Goal: Find contact information: Find contact information

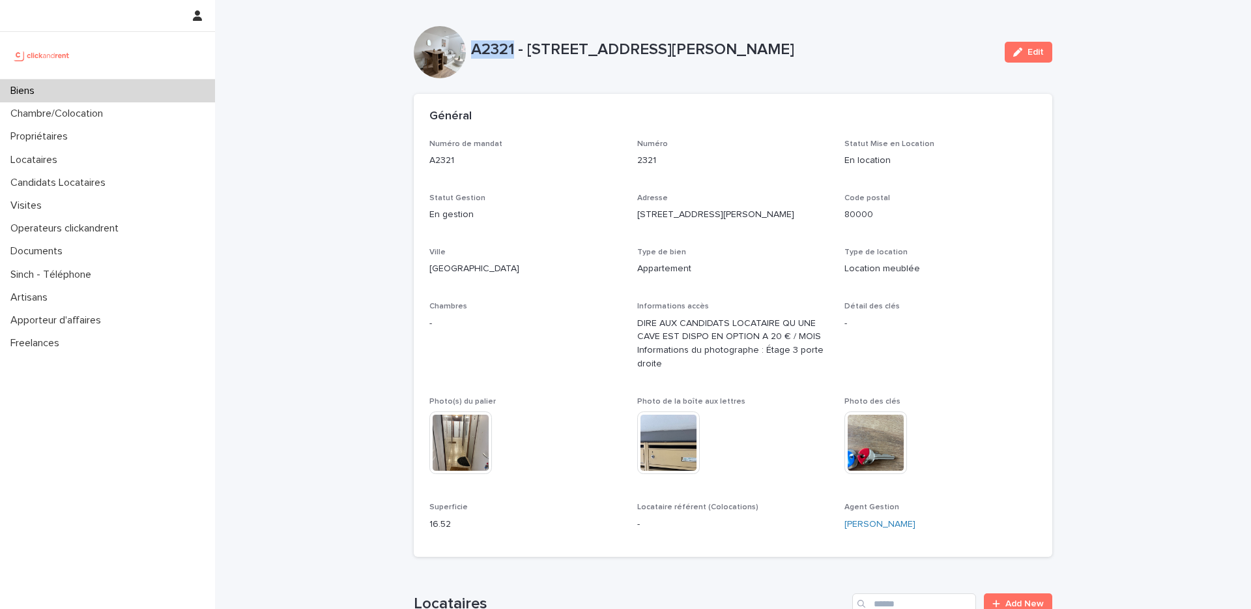
click at [570, 57] on p "A2321 - [STREET_ADDRESS][PERSON_NAME]" at bounding box center [732, 49] width 523 height 19
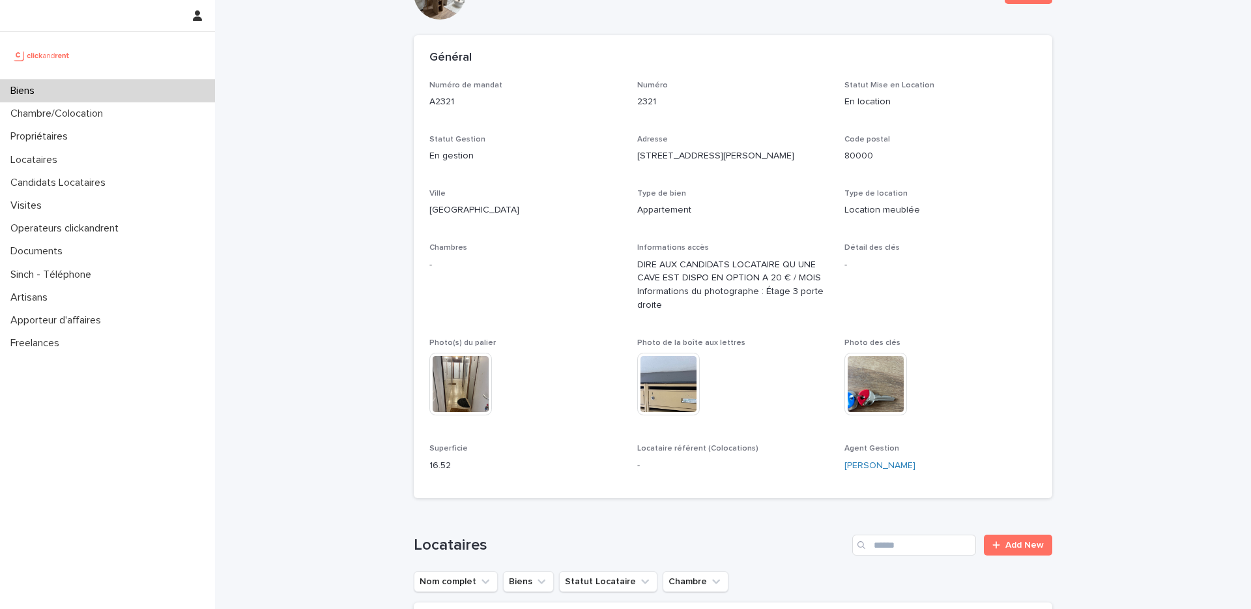
scroll to position [252, 0]
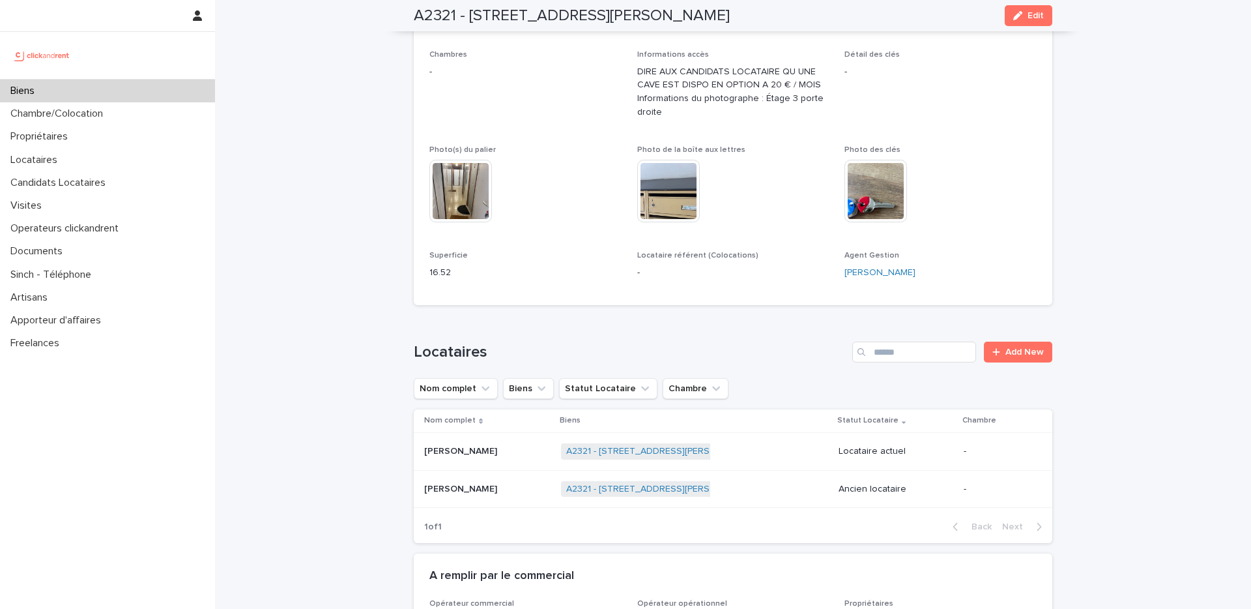
click at [486, 452] on p "[PERSON_NAME]" at bounding box center [462, 450] width 76 height 14
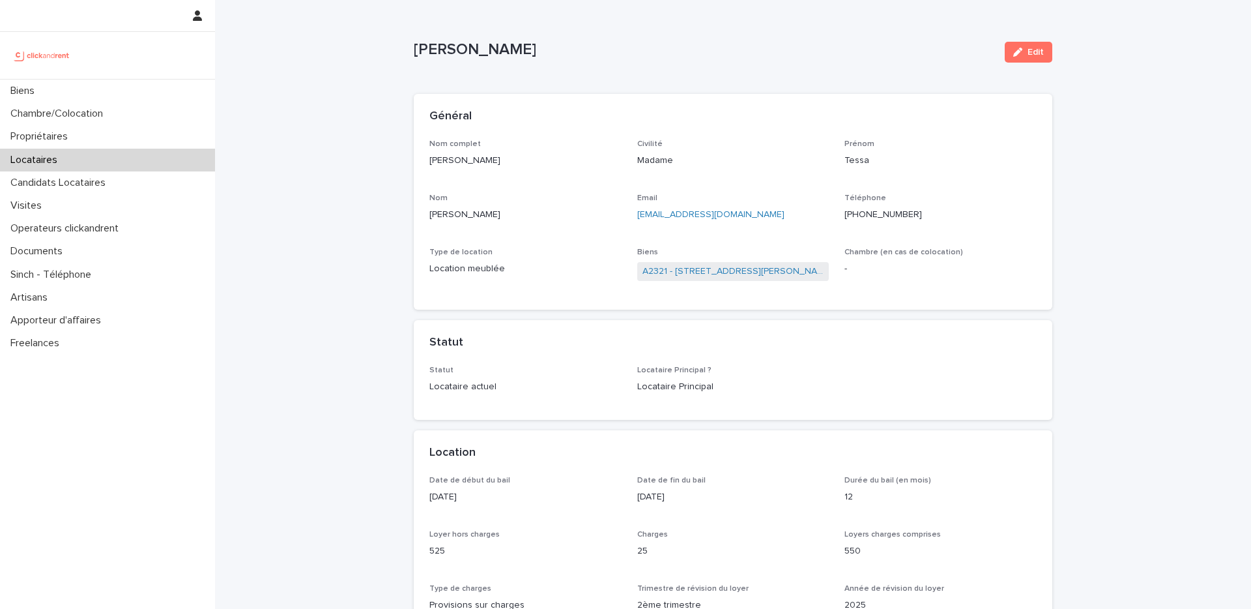
drag, startPoint x: 500, startPoint y: 160, endPoint x: 414, endPoint y: 158, distance: 86.0
click at [414, 158] on div "Nom complet [PERSON_NAME] Civilité Madame [PERSON_NAME] Abdellatif Email [EMAIL…" at bounding box center [733, 224] width 639 height 171
copy p "[PERSON_NAME]"
drag, startPoint x: 909, startPoint y: 216, endPoint x: 862, endPoint y: 220, distance: 47.0
click at [862, 219] on p "[PHONE_NUMBER]" at bounding box center [941, 215] width 192 height 14
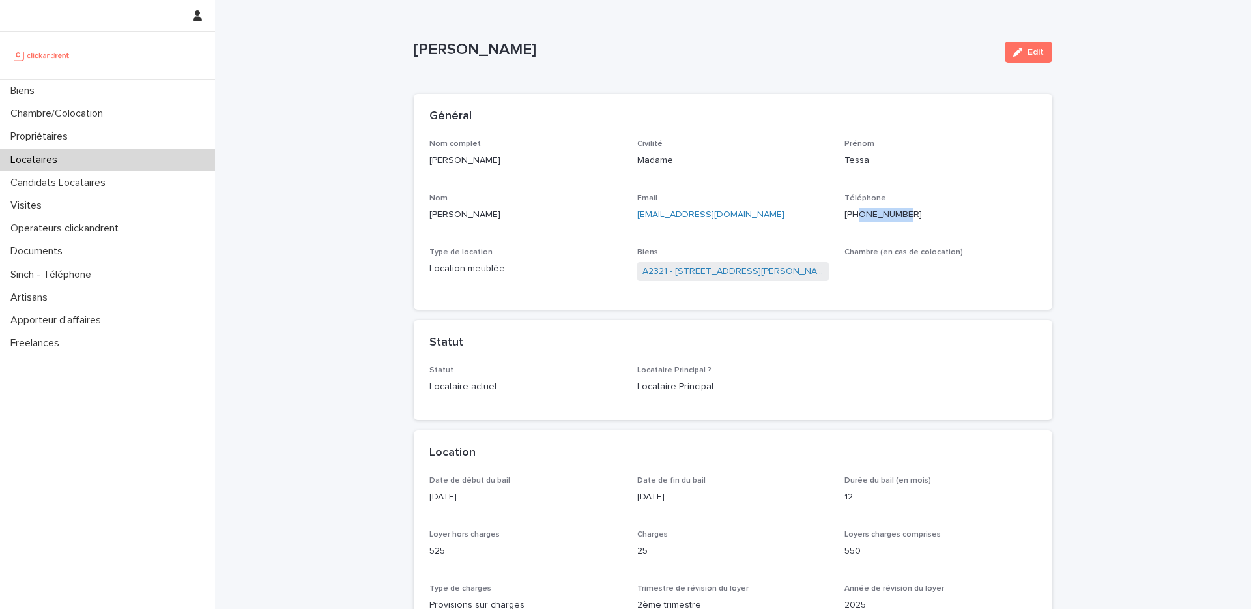
copy p "768741540"
drag, startPoint x: 764, startPoint y: 213, endPoint x: 633, endPoint y: 214, distance: 131.0
click at [633, 214] on div "Nom complet [PERSON_NAME] Civilité Madame [PERSON_NAME] Abdellatif Email [EMAIL…" at bounding box center [733, 216] width 607 height 155
copy link "[EMAIL_ADDRESS][DOMAIN_NAME]"
click at [81, 89] on div "Biens" at bounding box center [107, 91] width 215 height 23
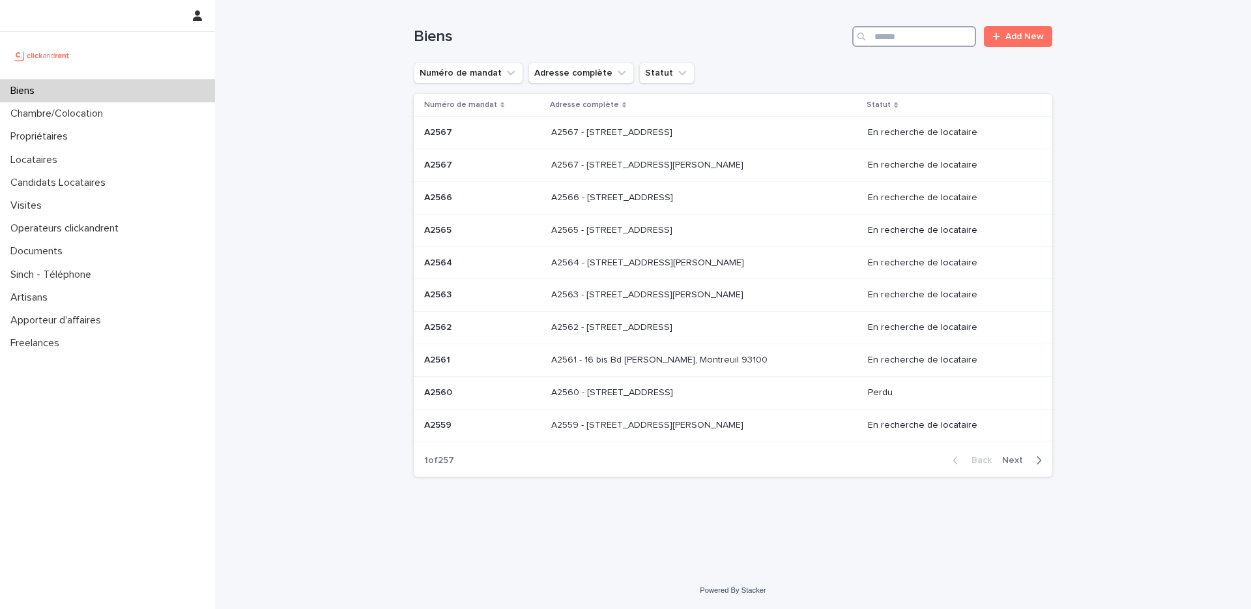
click at [935, 39] on input "Search" at bounding box center [915, 36] width 124 height 21
paste input "*****"
type input "*****"
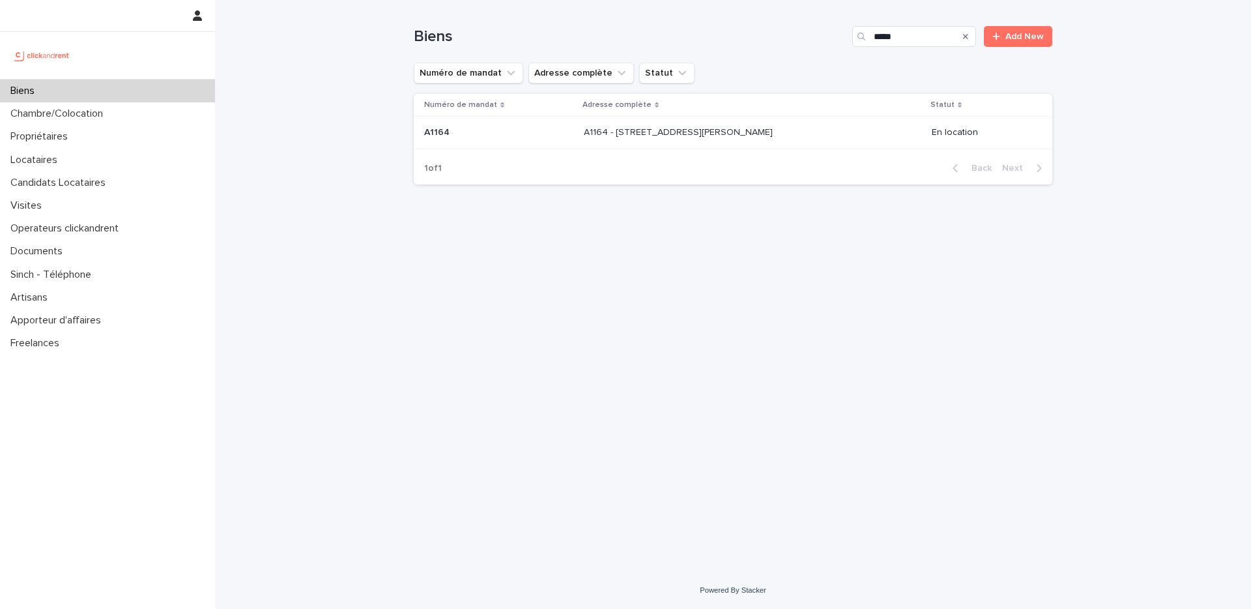
click at [793, 130] on p at bounding box center [692, 132] width 217 height 11
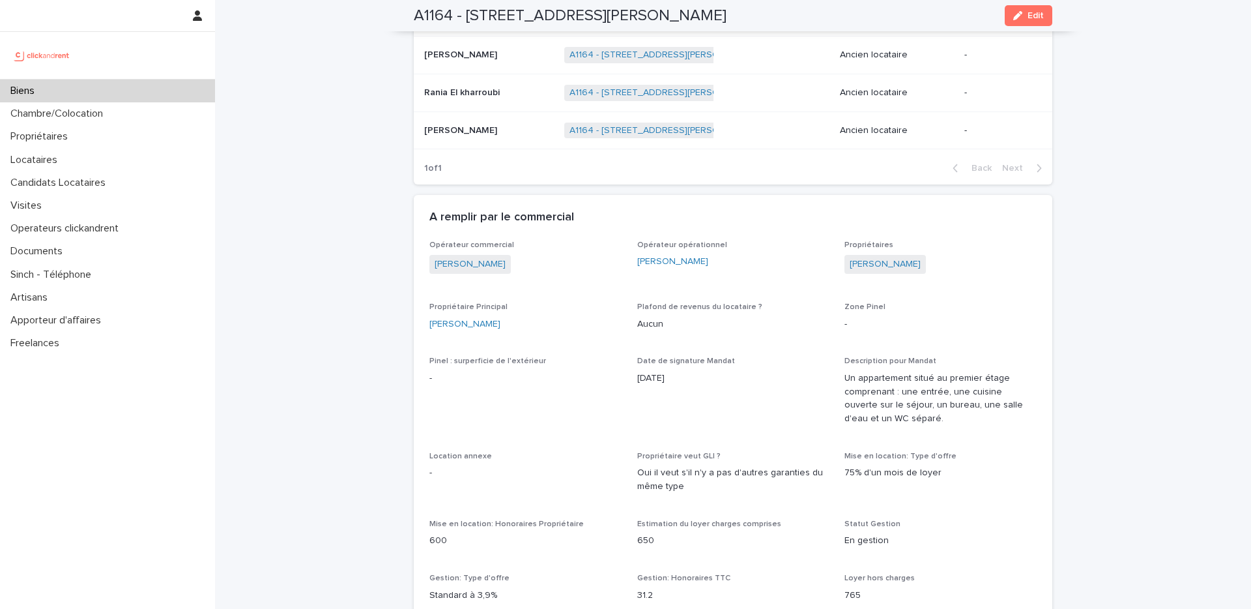
scroll to position [740, 0]
click at [478, 325] on link "[PERSON_NAME]" at bounding box center [465, 324] width 71 height 14
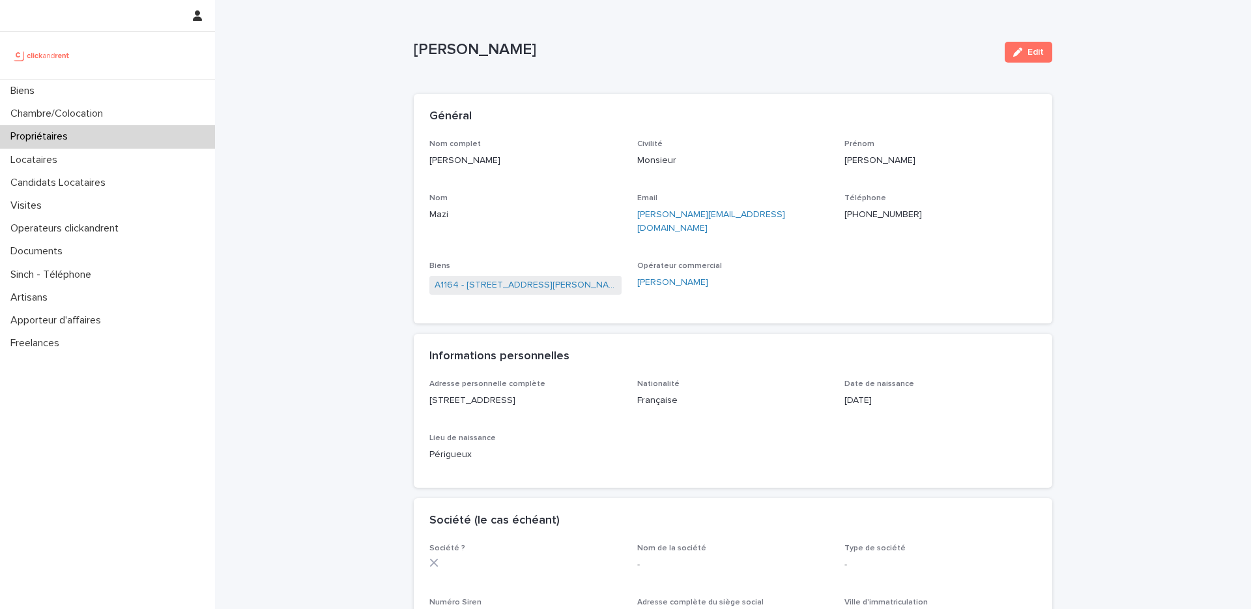
click at [757, 237] on div "Nom complet [PERSON_NAME] Civilité Monsieur [PERSON_NAME] [PERSON_NAME] Email […" at bounding box center [733, 223] width 607 height 168
drag, startPoint x: 495, startPoint y: 156, endPoint x: 418, endPoint y: 149, distance: 76.6
click at [418, 149] on div "Nom complet [PERSON_NAME] Civilité Monsieur [PERSON_NAME] [PERSON_NAME] Email […" at bounding box center [733, 231] width 639 height 184
click at [488, 162] on p "[PERSON_NAME]" at bounding box center [526, 161] width 192 height 14
drag, startPoint x: 488, startPoint y: 162, endPoint x: 426, endPoint y: 164, distance: 61.9
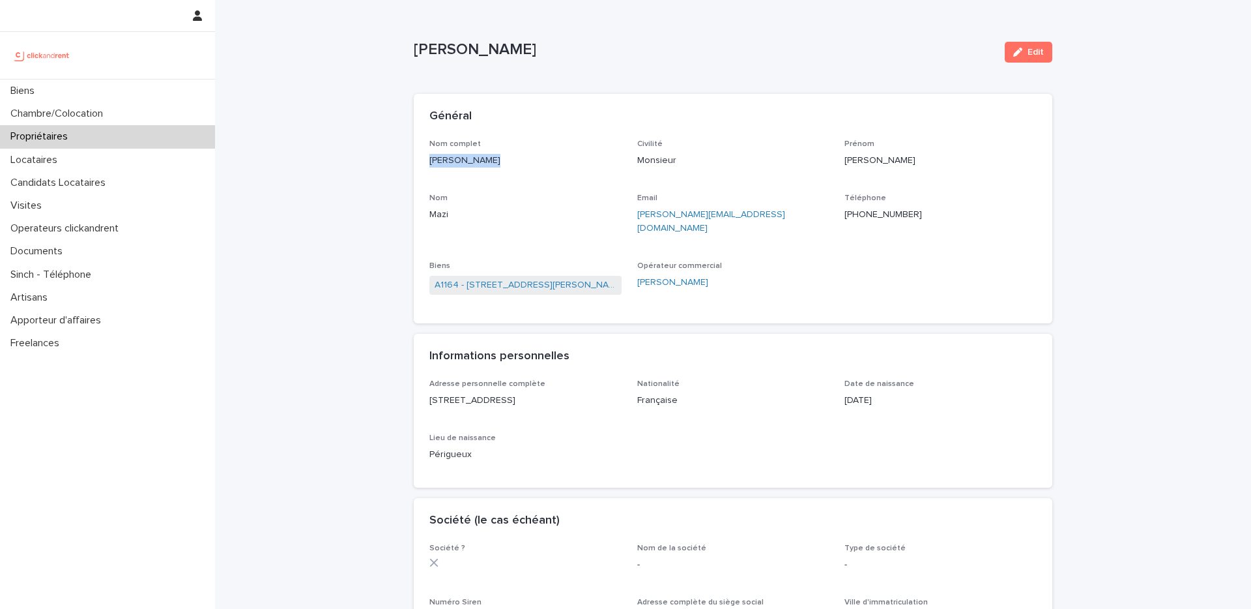
click at [426, 164] on div "Nom complet [PERSON_NAME] Civilité Monsieur [PERSON_NAME] [PERSON_NAME] Email […" at bounding box center [733, 231] width 639 height 184
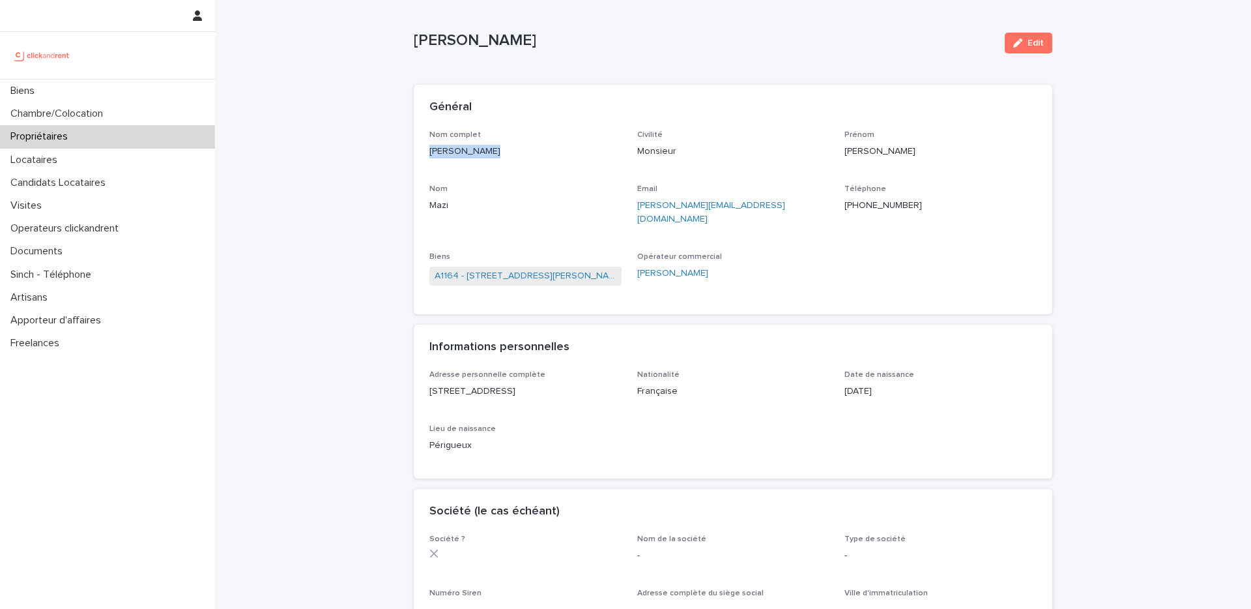
drag, startPoint x: 566, startPoint y: 377, endPoint x: 426, endPoint y: 375, distance: 140.8
click at [426, 375] on div "Adresse personnelle complète [STREET_ADDRESS][GEOGRAPHIC_DATA] Date de naissanc…" at bounding box center [733, 424] width 639 height 108
copy p "[STREET_ADDRESS]"
click at [97, 95] on div "Biens" at bounding box center [107, 91] width 215 height 23
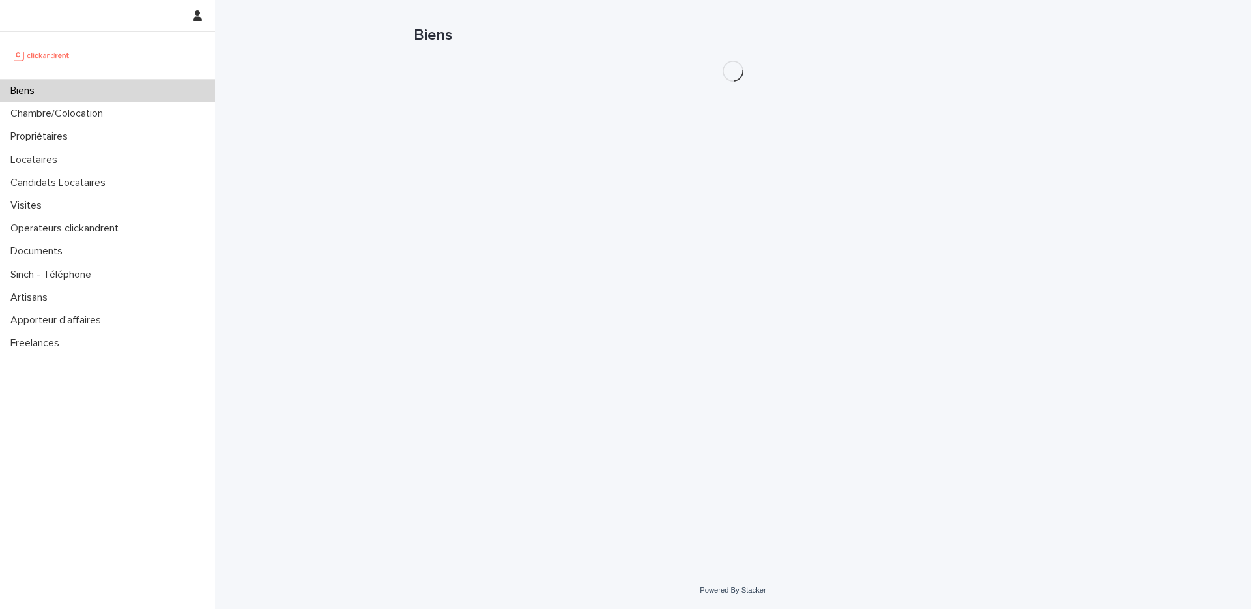
click at [131, 94] on div "Biens" at bounding box center [107, 91] width 215 height 23
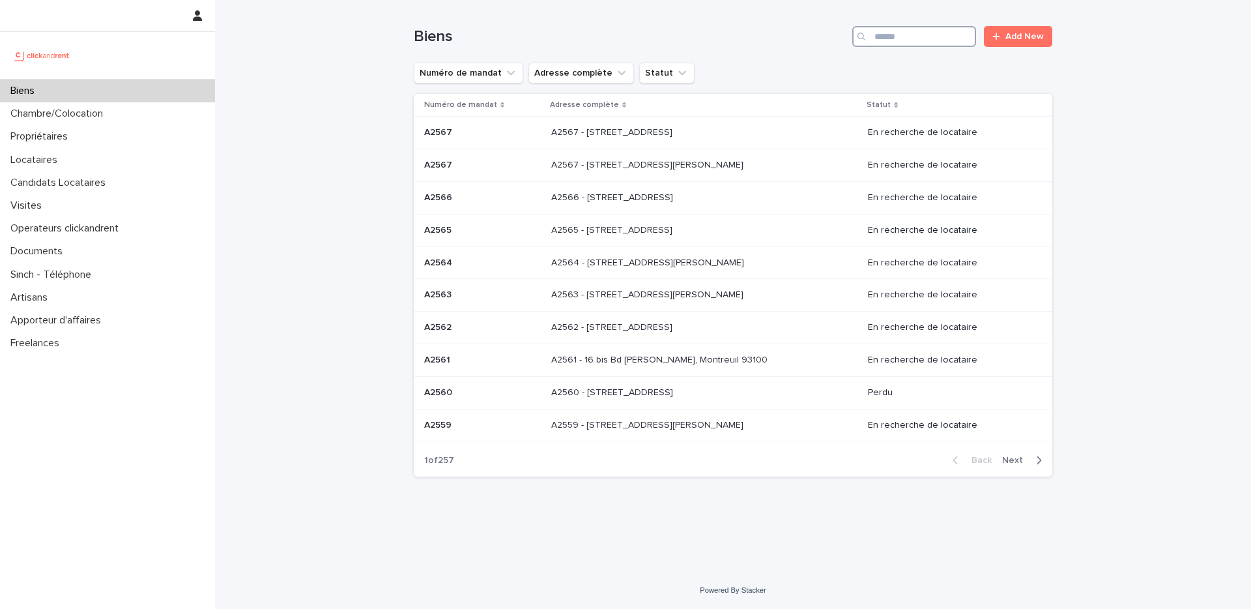
click at [906, 31] on input "Search" at bounding box center [915, 36] width 124 height 21
paste input "*****"
type input "*****"
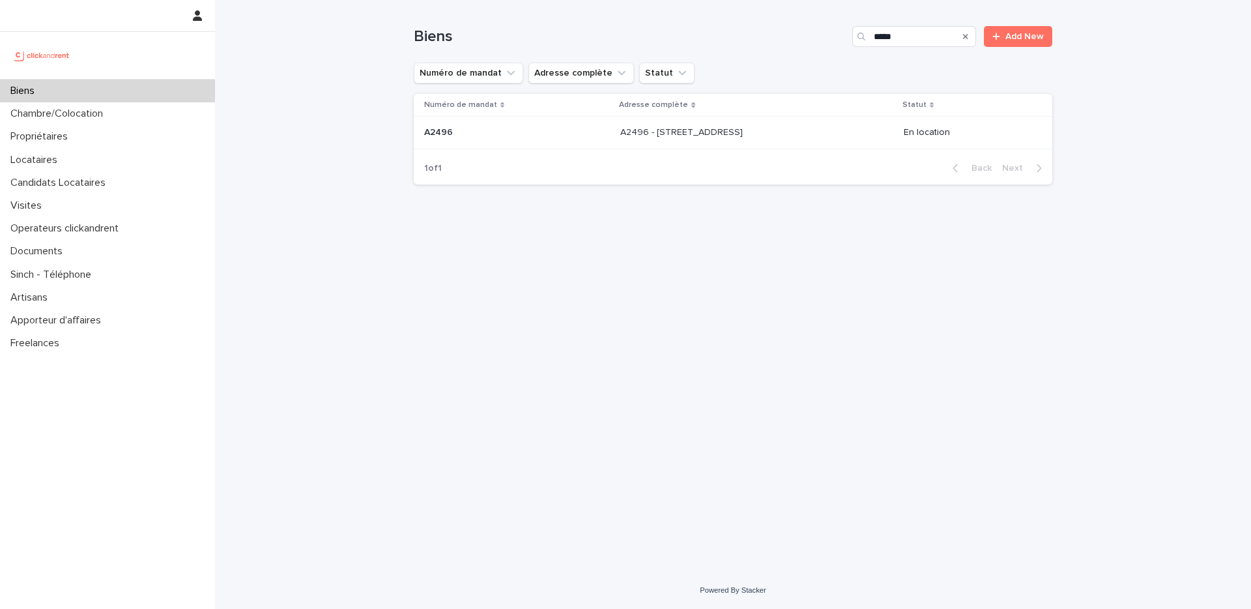
click at [800, 136] on p at bounding box center [728, 132] width 217 height 11
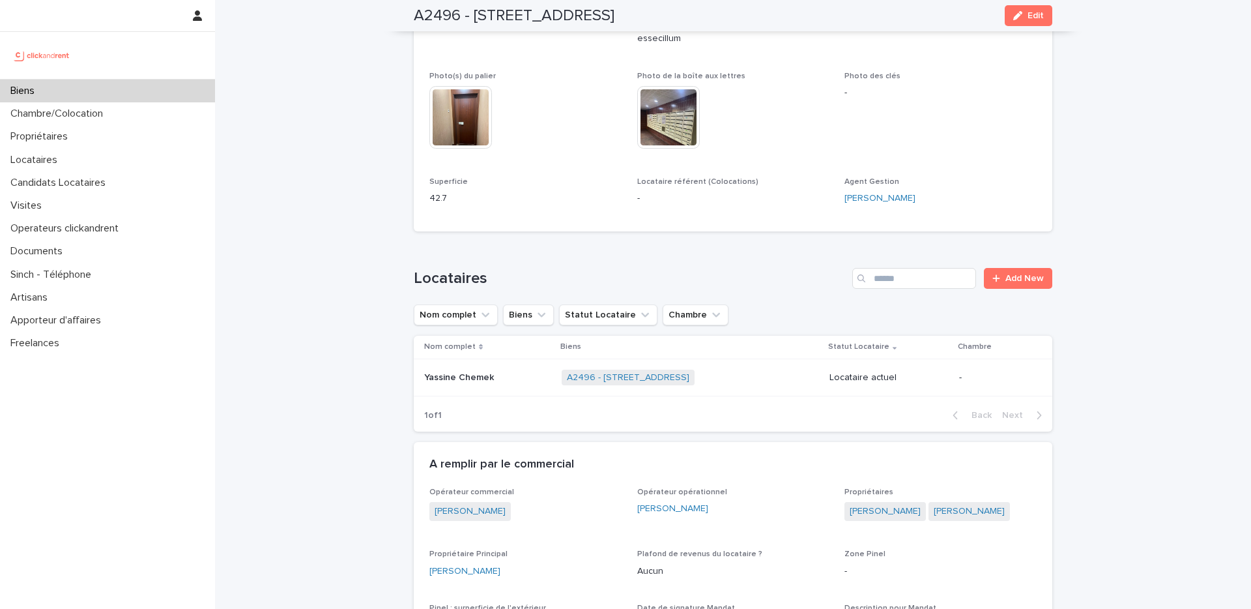
scroll to position [729, 0]
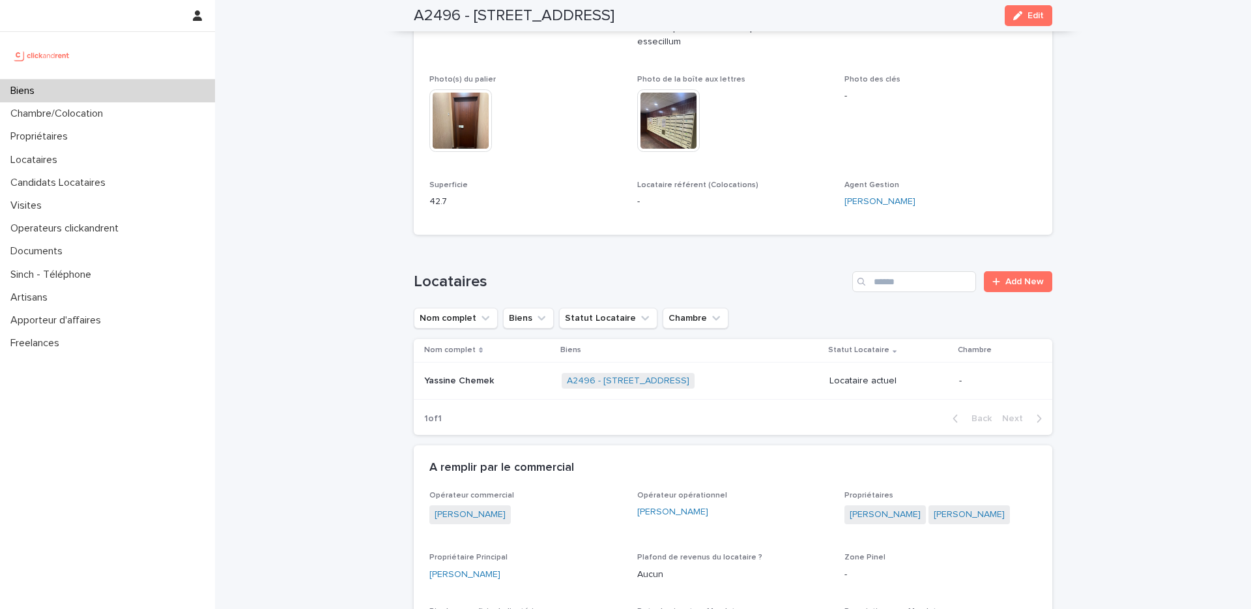
click at [501, 375] on p at bounding box center [487, 380] width 127 height 11
